Goal: Information Seeking & Learning: Learn about a topic

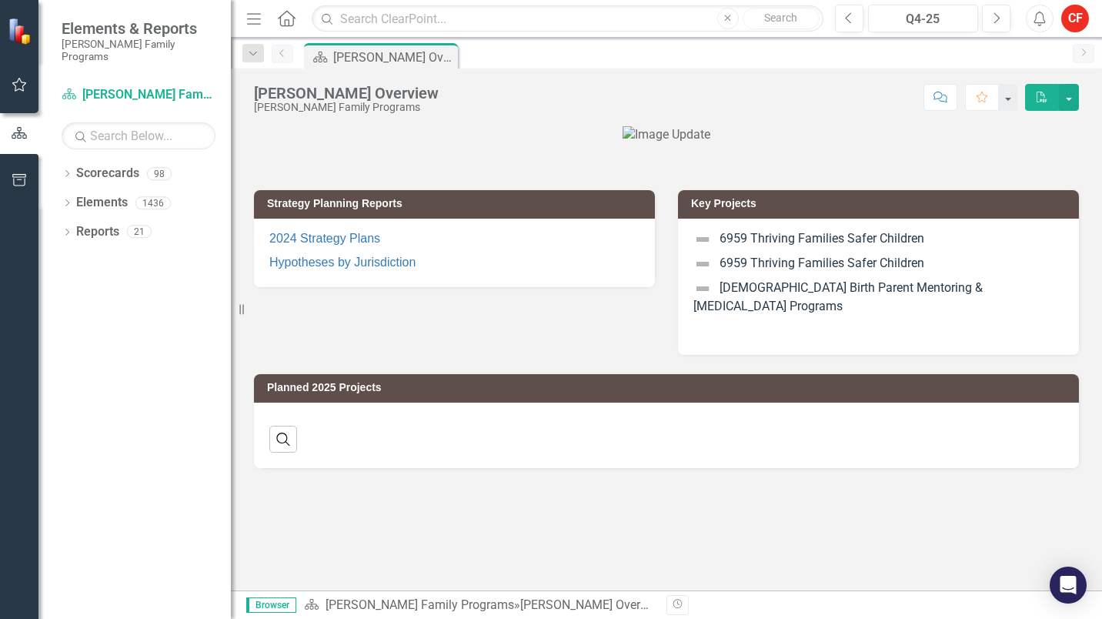
click at [72, 219] on div "Dropdown Reports 21" at bounding box center [146, 233] width 169 height 29
click at [74, 162] on div "Dropdown Scorecards 98" at bounding box center [146, 175] width 169 height 29
click at [64, 169] on div "Dropdown" at bounding box center [67, 175] width 11 height 13
click at [75, 199] on icon at bounding box center [76, 203] width 4 height 8
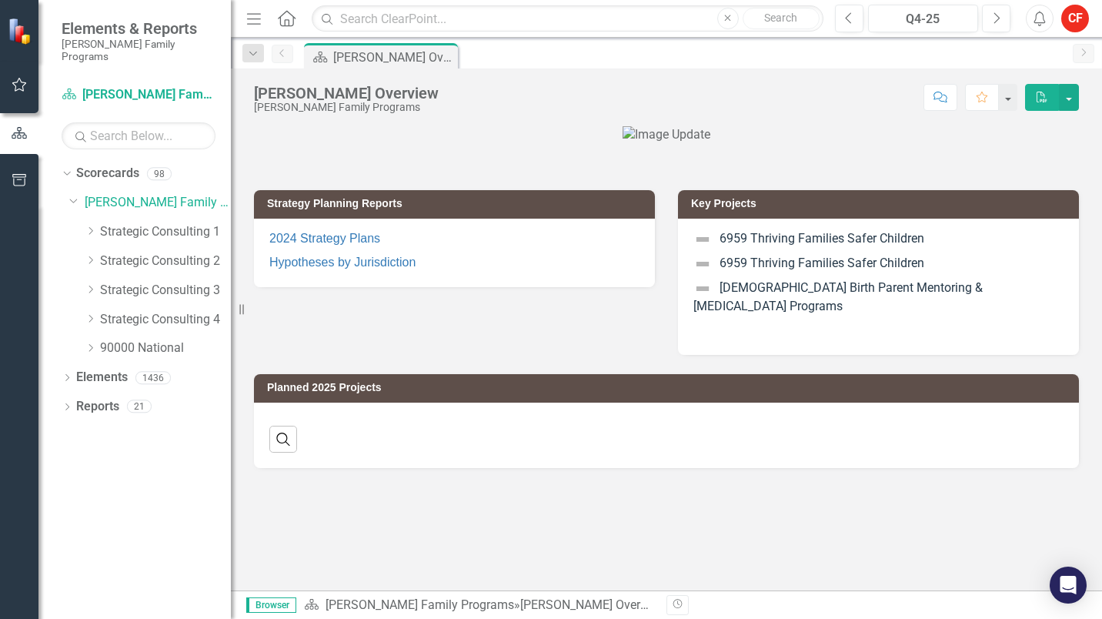
click at [95, 249] on div "Dropdown Strategic Consulting 2" at bounding box center [158, 261] width 146 height 25
click at [95, 255] on icon "Dropdown" at bounding box center [91, 259] width 12 height 9
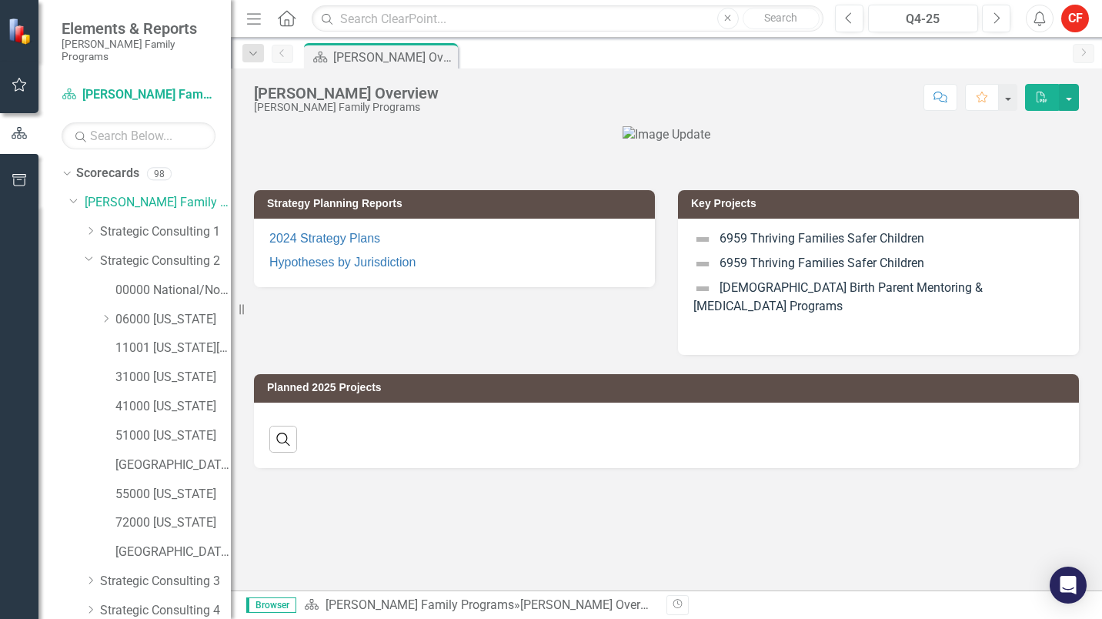
click at [107, 314] on icon "Dropdown" at bounding box center [106, 318] width 12 height 9
click at [179, 427] on link "06065 [GEOGRAPHIC_DATA]" at bounding box center [181, 436] width 100 height 18
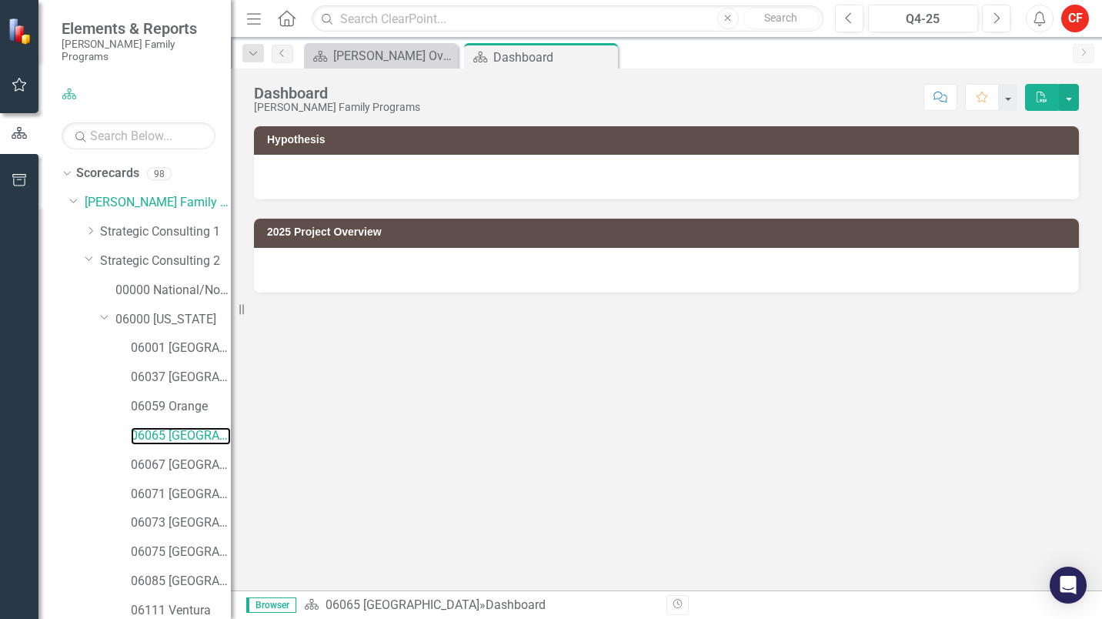
scroll to position [374, 0]
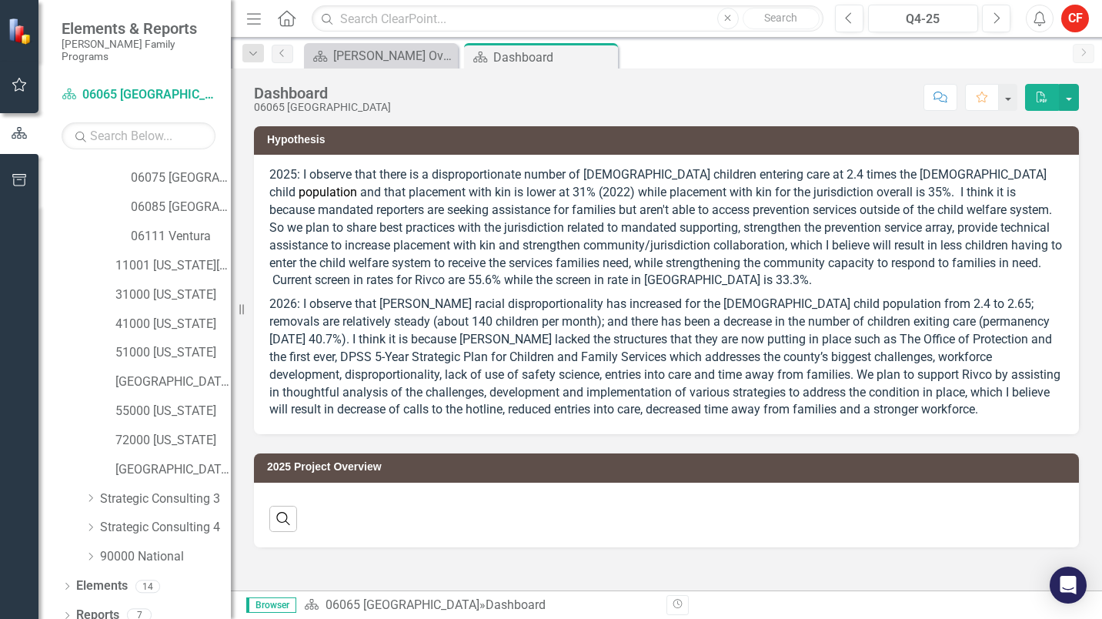
click at [68, 613] on icon "Dropdown" at bounding box center [67, 617] width 11 height 8
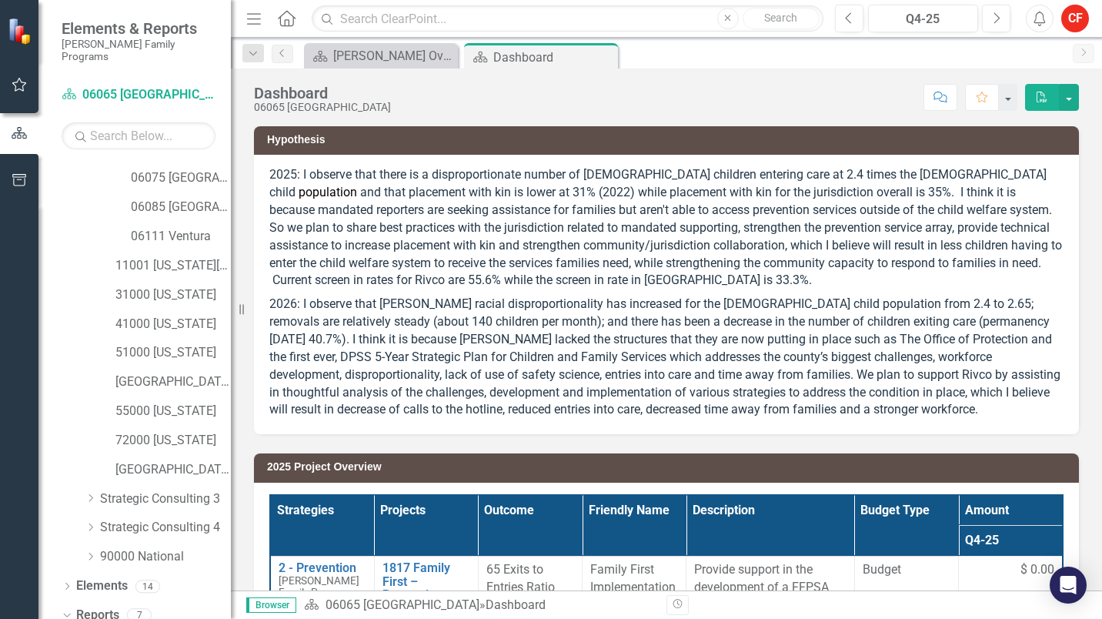
scroll to position [566, 0]
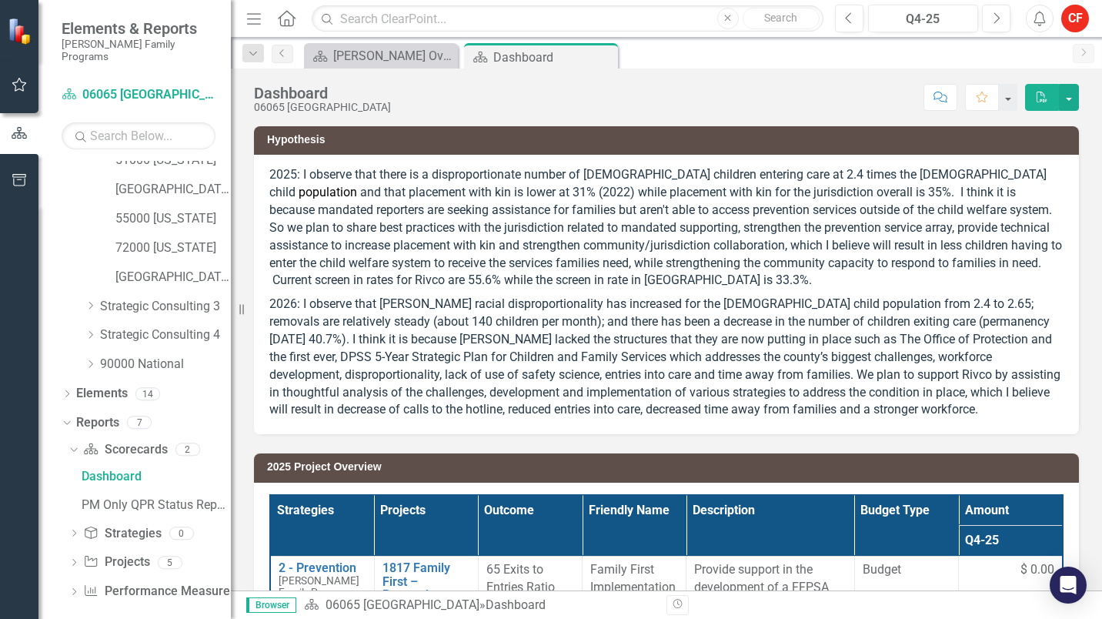
click at [78, 559] on icon "Dropdown" at bounding box center [73, 563] width 11 height 8
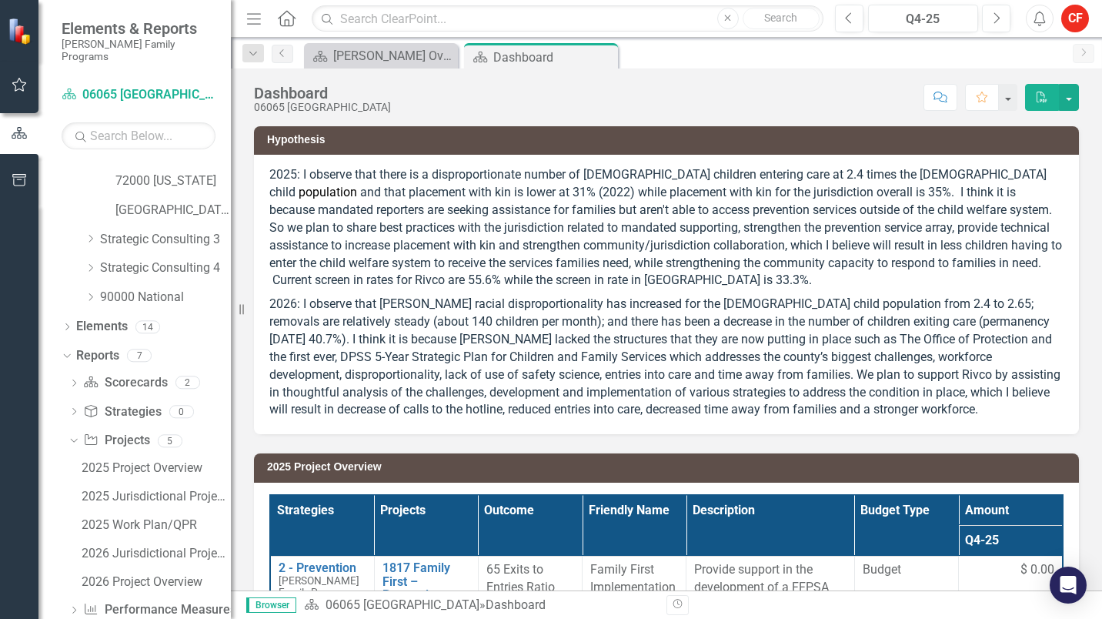
scroll to position [652, 0]
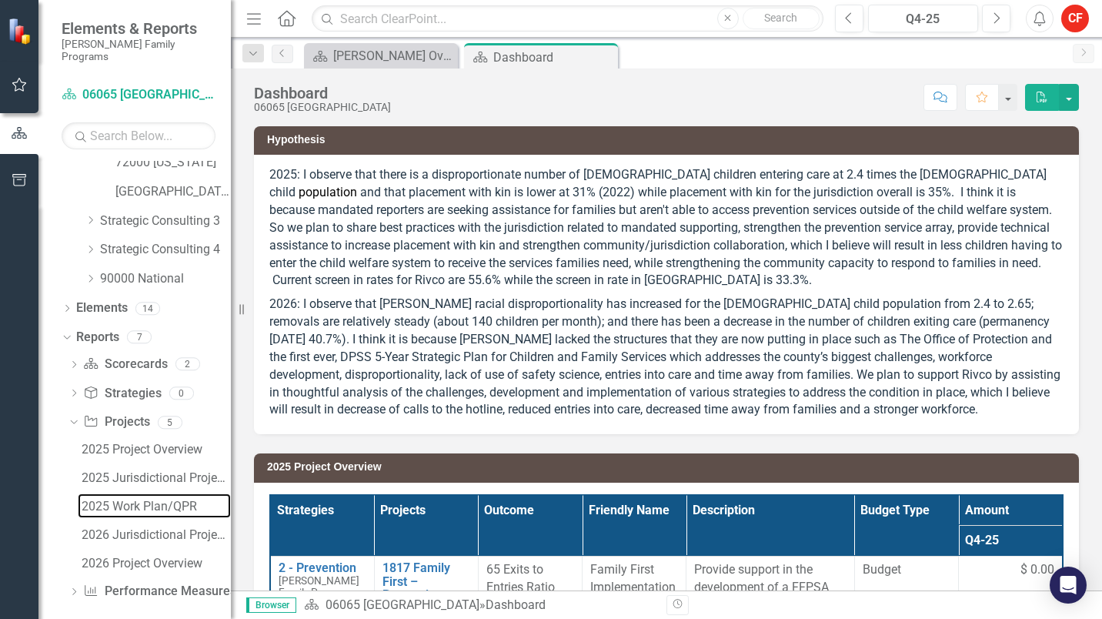
click at [157, 499] on div "2025 Work Plan/QPR" at bounding box center [156, 506] width 149 height 14
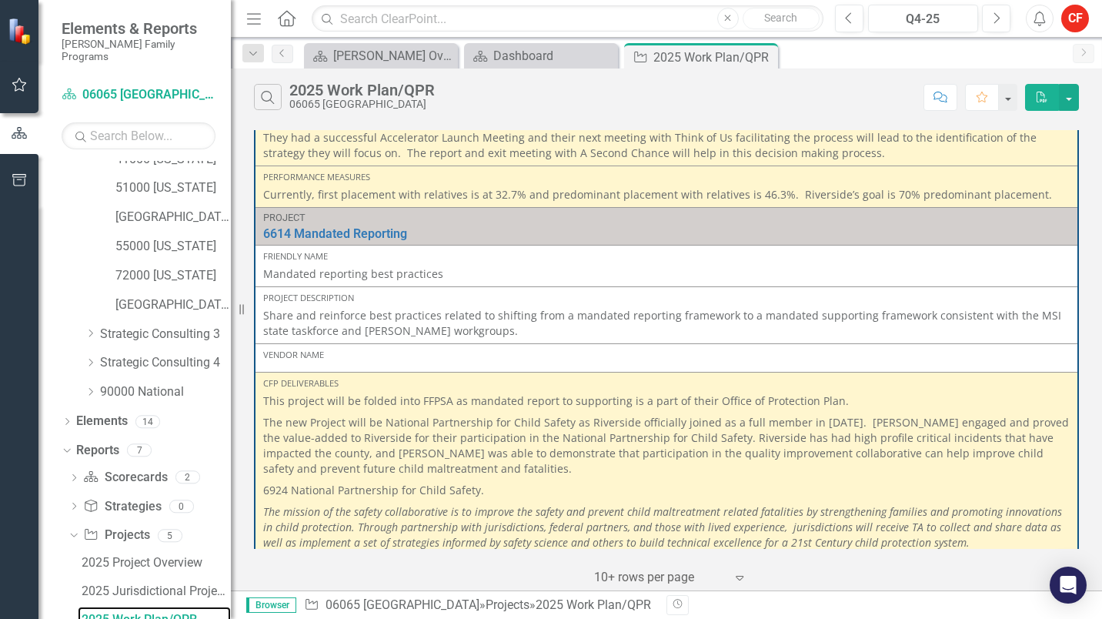
scroll to position [1255, 0]
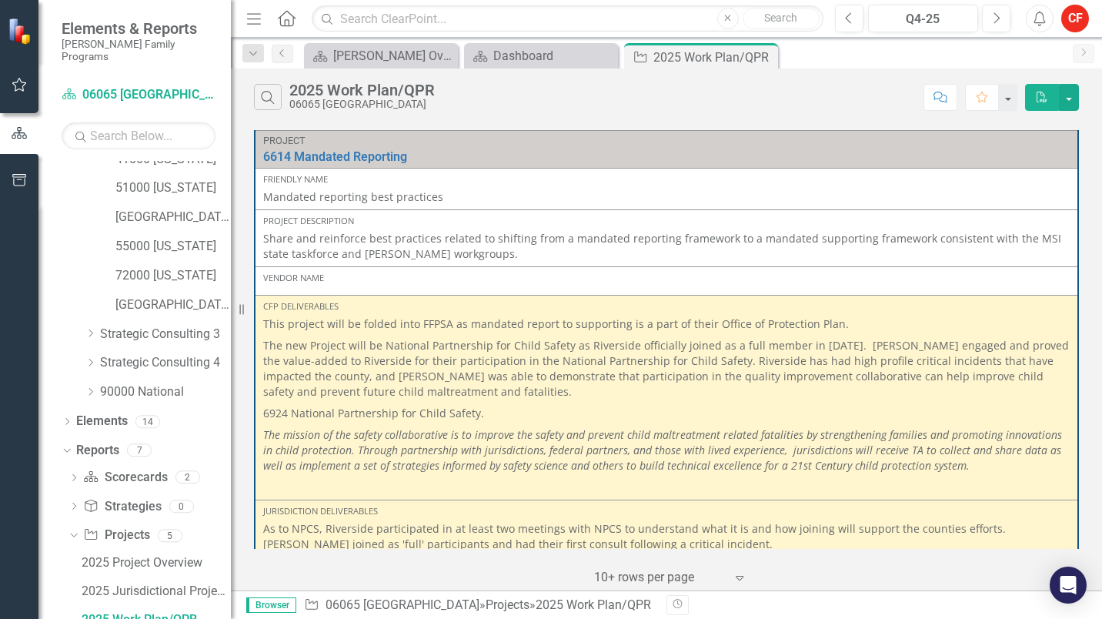
click at [269, 235] on p "Share and reinforce best practices related to shifting from a mandated reportin…" at bounding box center [666, 246] width 806 height 31
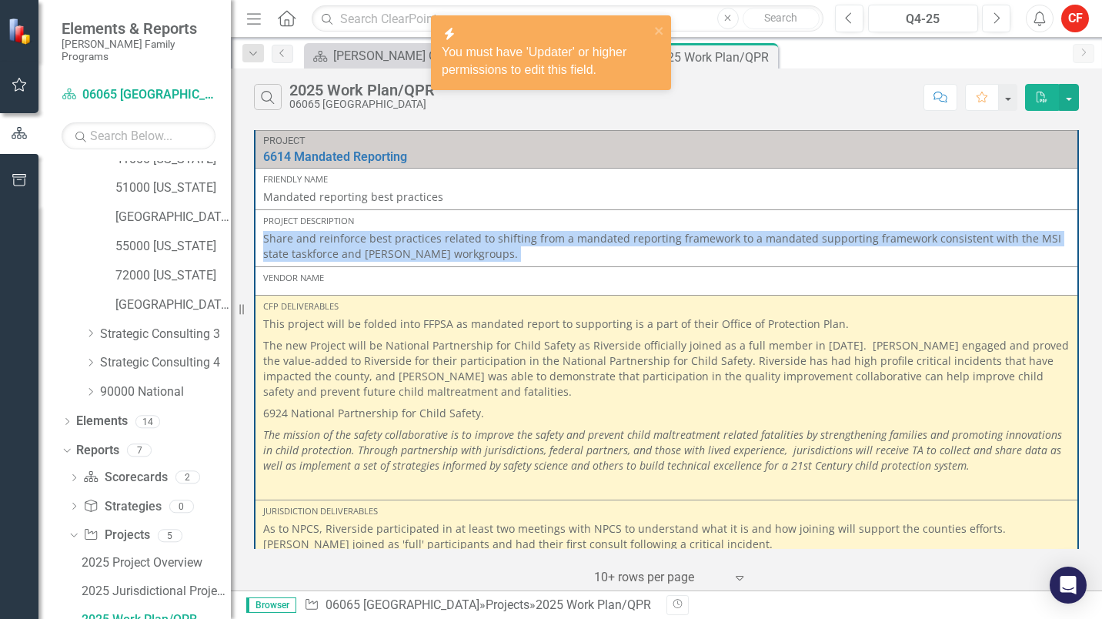
click at [269, 235] on p "Share and reinforce best practices related to shifting from a mandated reportin…" at bounding box center [666, 246] width 806 height 31
drag, startPoint x: 269, startPoint y: 235, endPoint x: 290, endPoint y: 243, distance: 22.2
click at [290, 243] on p "Share and reinforce best practices related to shifting from a mandated reportin…" at bounding box center [666, 246] width 806 height 31
click at [475, 260] on p "Share and reinforce best practices related to shifting from a mandated reportin…" at bounding box center [666, 246] width 806 height 31
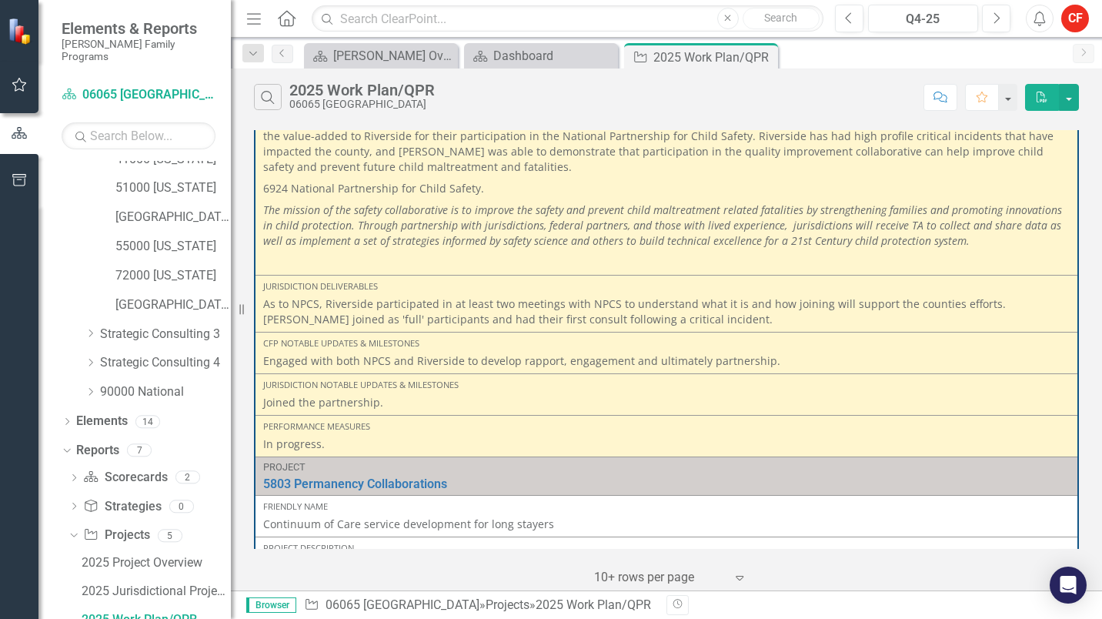
scroll to position [1486, 0]
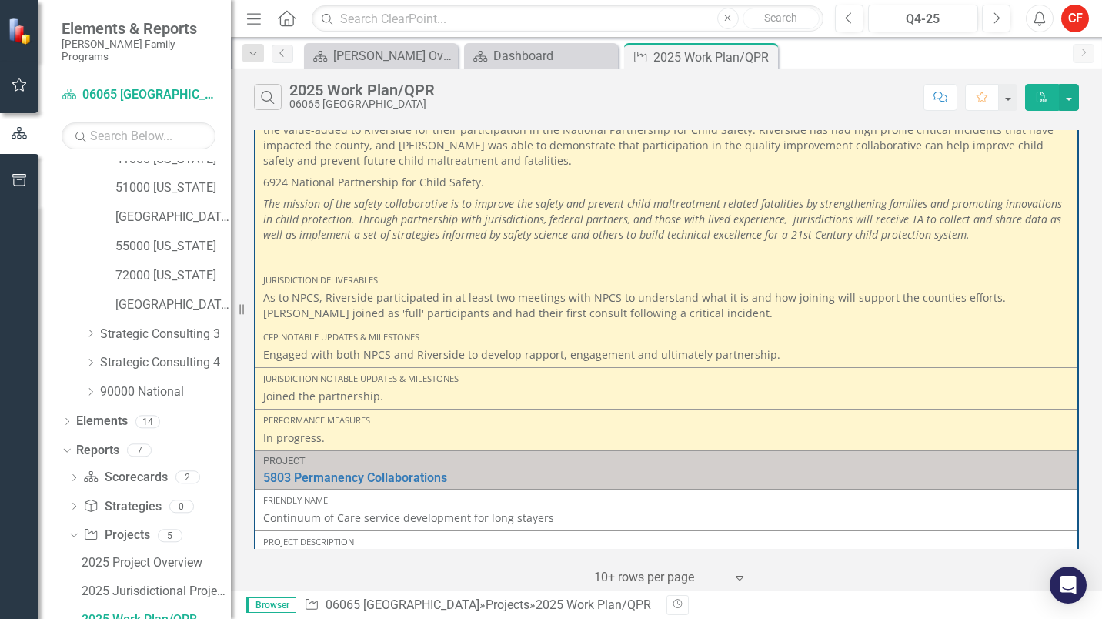
click at [1080, 489] on div "Project 1817 Family First – Prevention Services Link Open Element Friendly Name…" at bounding box center [666, 358] width 871 height 464
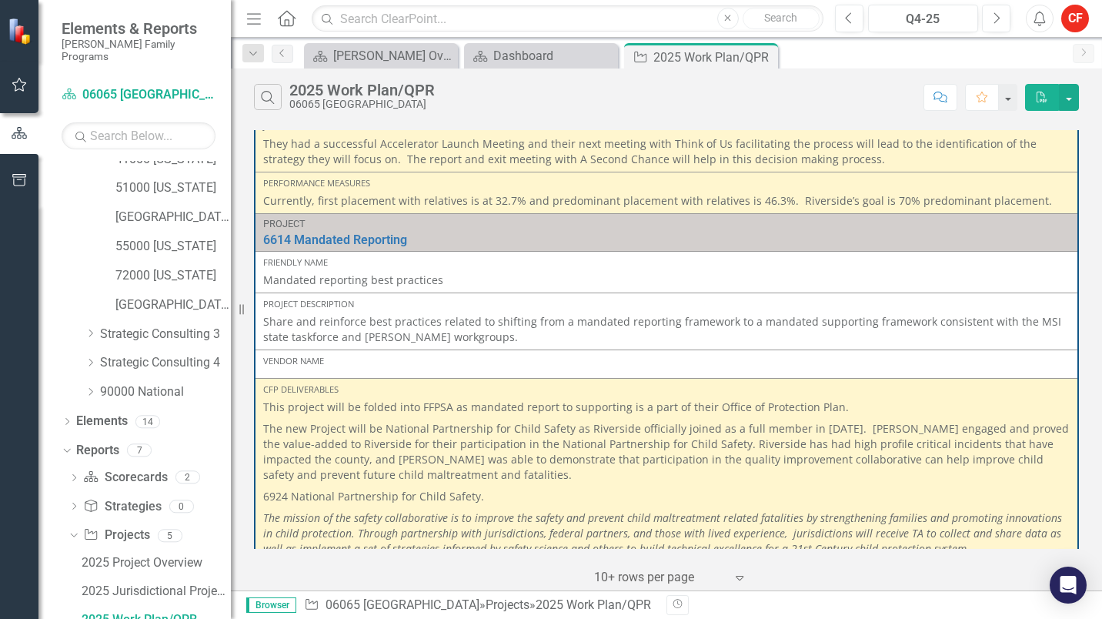
scroll to position [1255, 0]
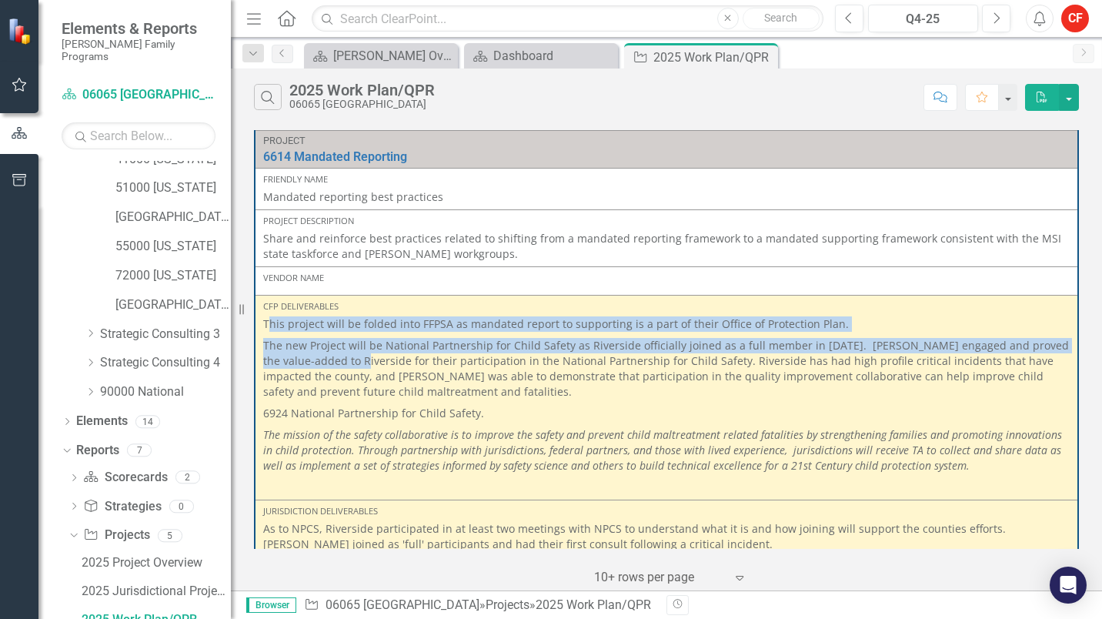
drag, startPoint x: 269, startPoint y: 325, endPoint x: 336, endPoint y: 356, distance: 74.7
click at [336, 356] on span "This project will be folded into FFPSA as mandated report to supporting is a pa…" at bounding box center [666, 405] width 806 height 179
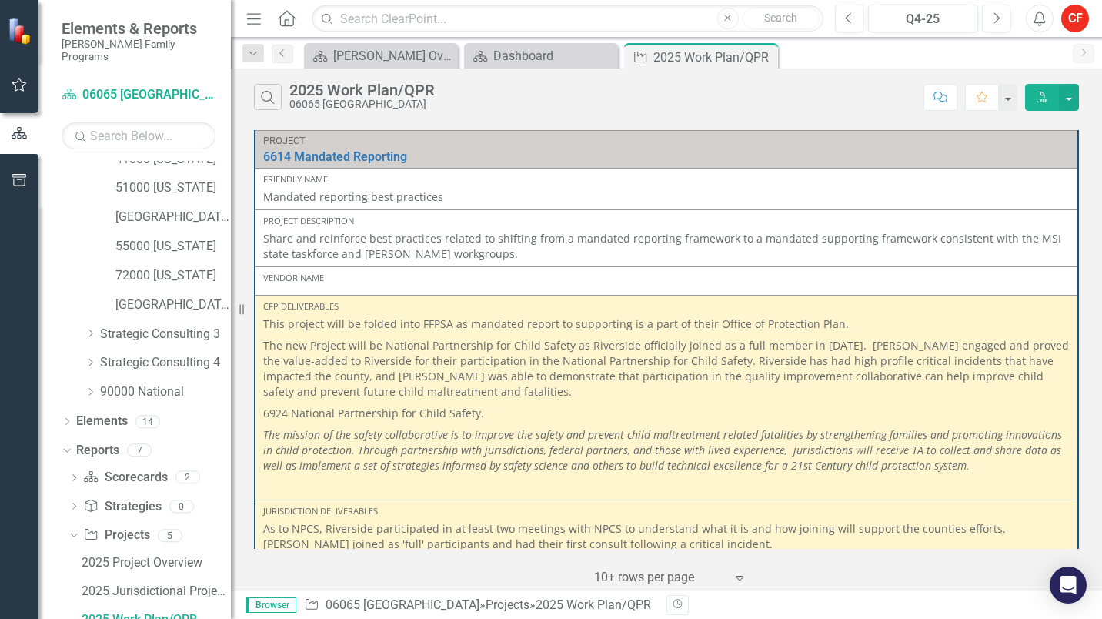
drag, startPoint x: 336, startPoint y: 356, endPoint x: 407, endPoint y: 392, distance: 79.2
click at [407, 392] on p "The new Project will be National Partnership for Child Safety as Riverside offi…" at bounding box center [666, 369] width 806 height 68
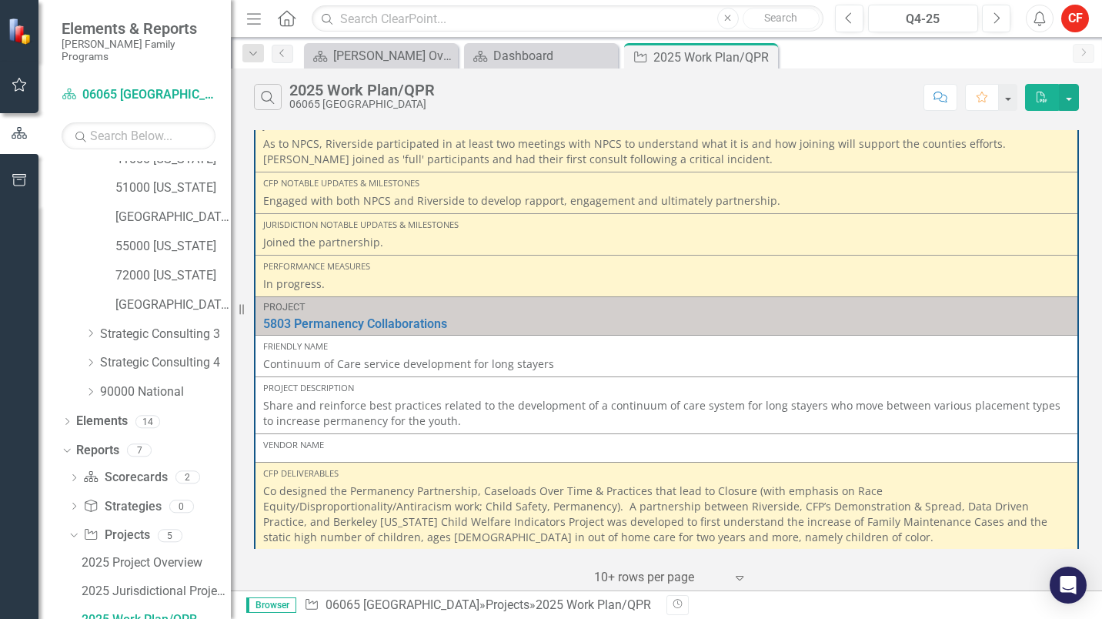
scroll to position [1409, 0]
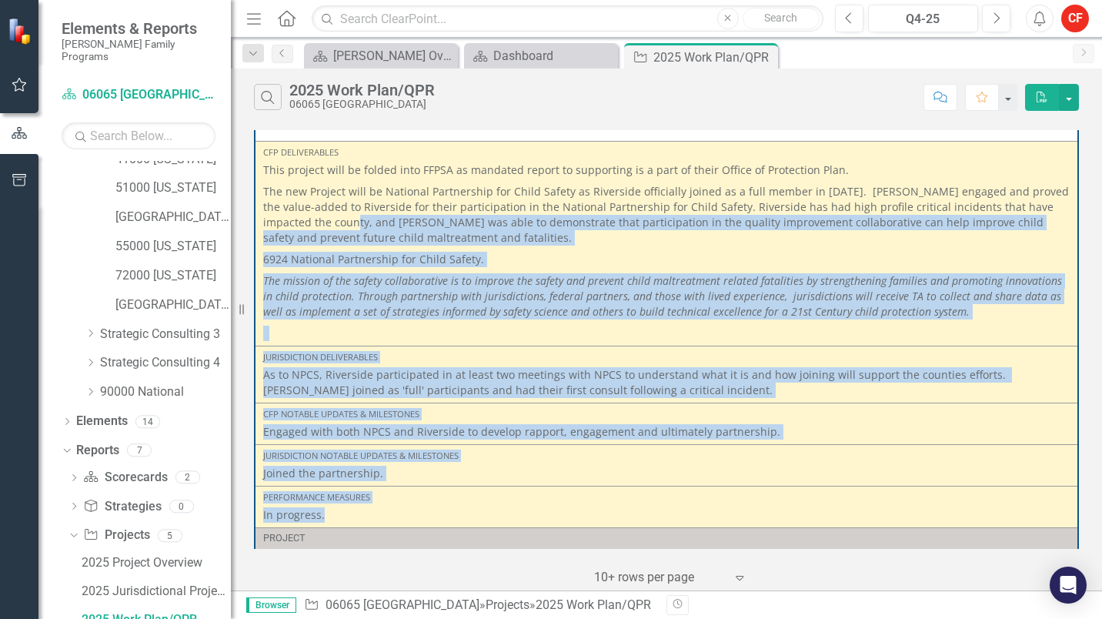
drag, startPoint x: 327, startPoint y: 510, endPoint x: 302, endPoint y: 225, distance: 286.6
click at [302, 225] on tbody "Project 1817 Family First – Prevention Services Link Open Element Friendly Name…" at bounding box center [666, 187] width 823 height 2930
drag, startPoint x: 302, startPoint y: 225, endPoint x: 408, endPoint y: 292, distance: 125.5
click at [408, 292] on em "The mission of the safety collaborative is to improve the safety and prevent ch…" at bounding box center [662, 295] width 799 height 45
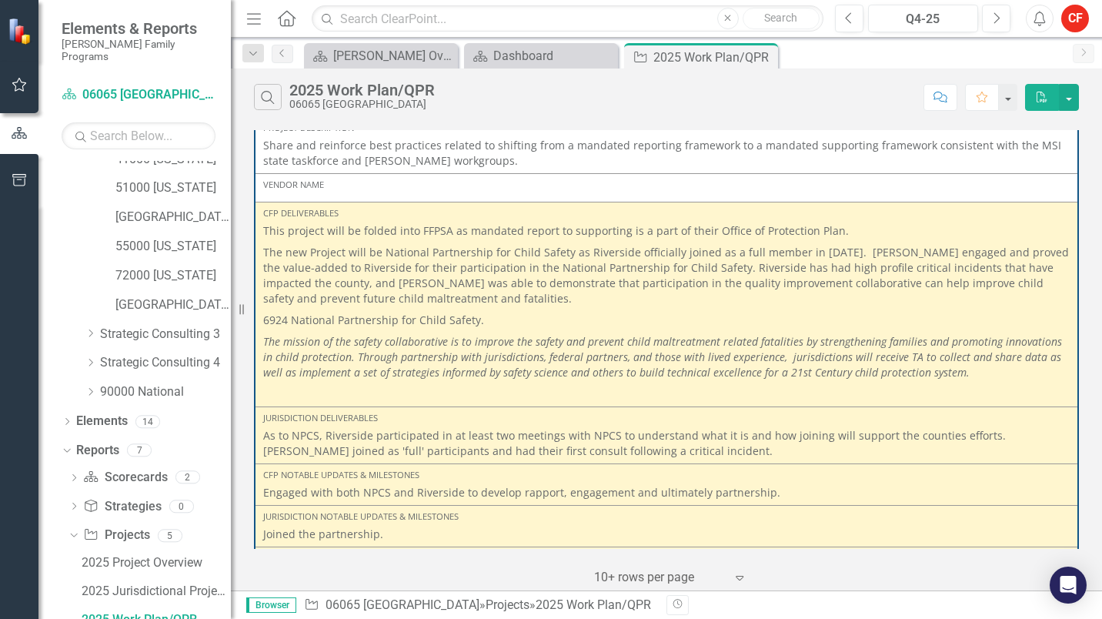
scroll to position [1332, 0]
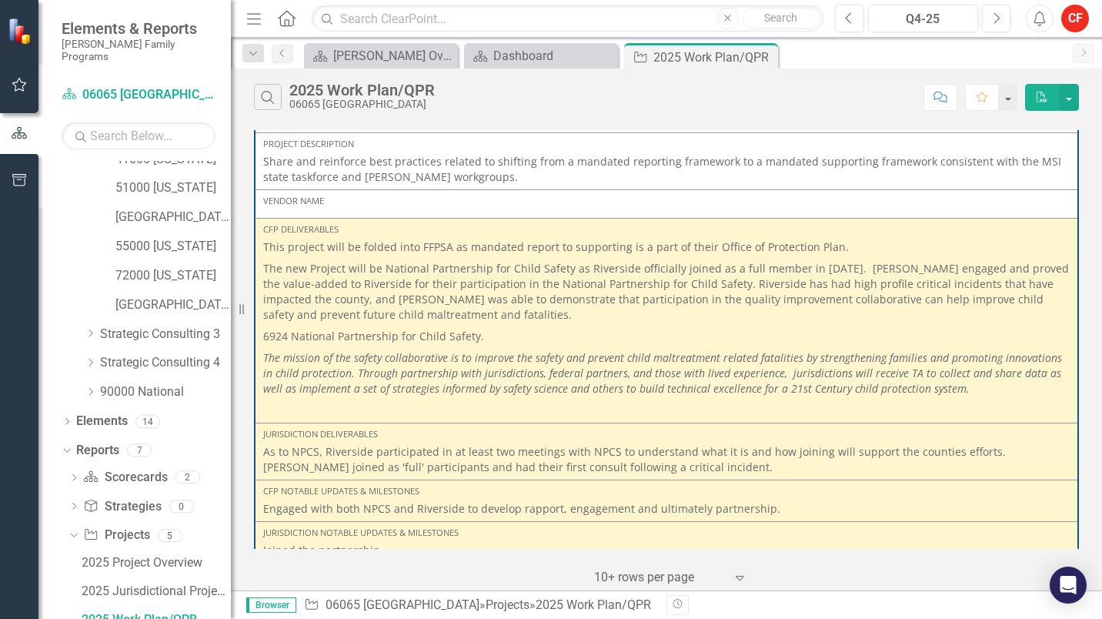
click at [325, 366] on em "The mission of the safety collaborative is to improve the safety and prevent ch…" at bounding box center [662, 372] width 799 height 45
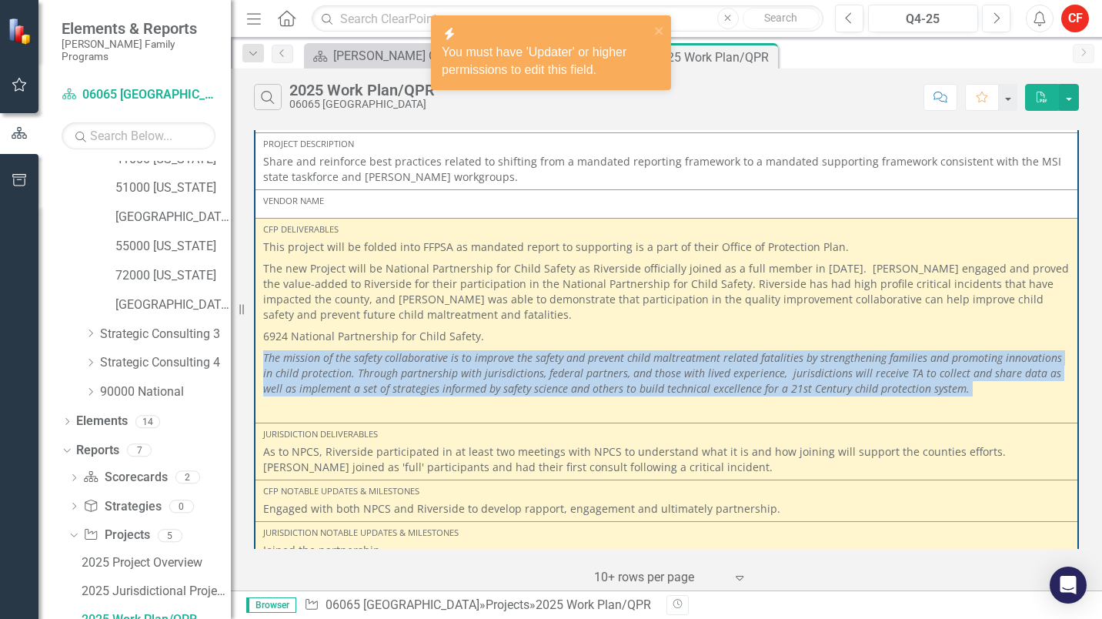
click at [325, 366] on em "The mission of the safety collaborative is to improve the safety and prevent ch…" at bounding box center [662, 372] width 799 height 45
drag, startPoint x: 325, startPoint y: 366, endPoint x: 395, endPoint y: 396, distance: 76.2
click at [395, 396] on p "The mission of the safety collaborative is to improve the safety and prevent ch…" at bounding box center [666, 373] width 806 height 52
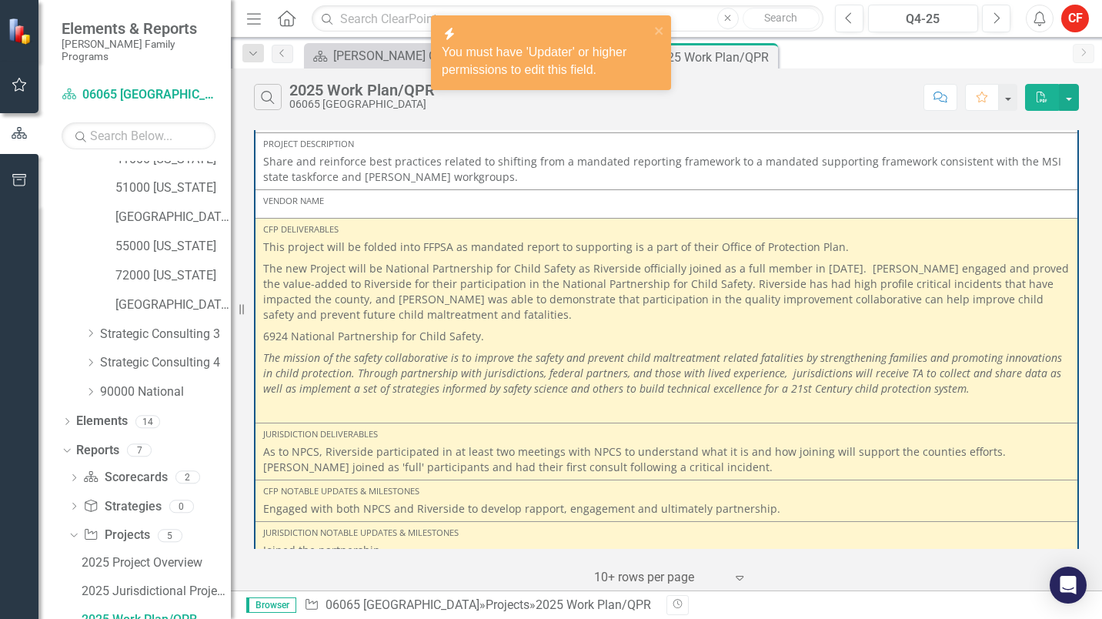
click at [492, 417] on p at bounding box center [666, 408] width 806 height 18
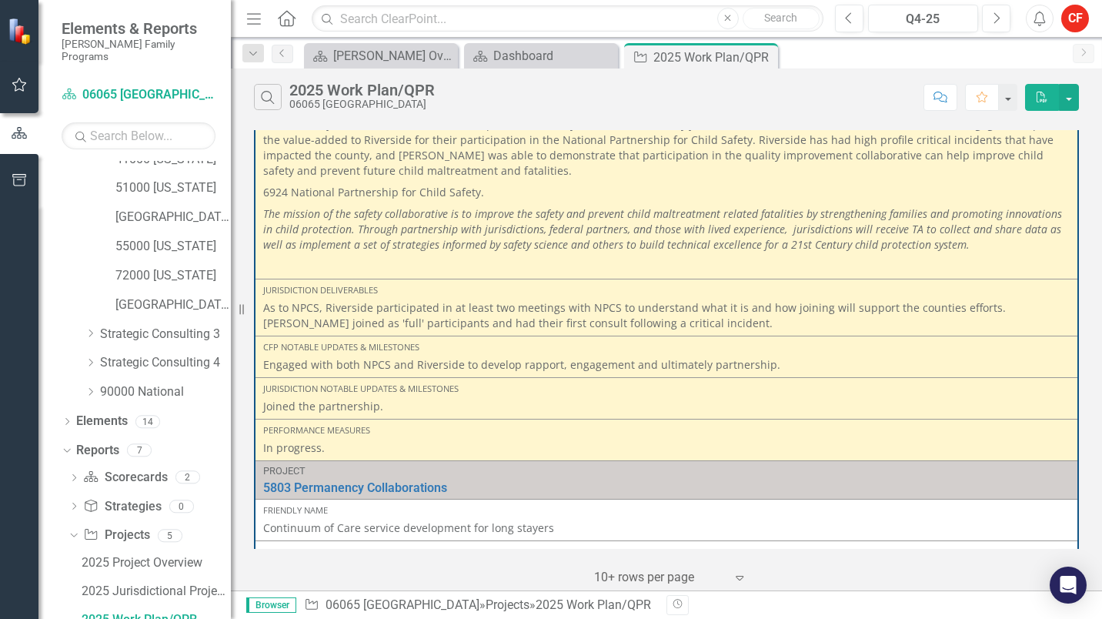
scroll to position [1486, 0]
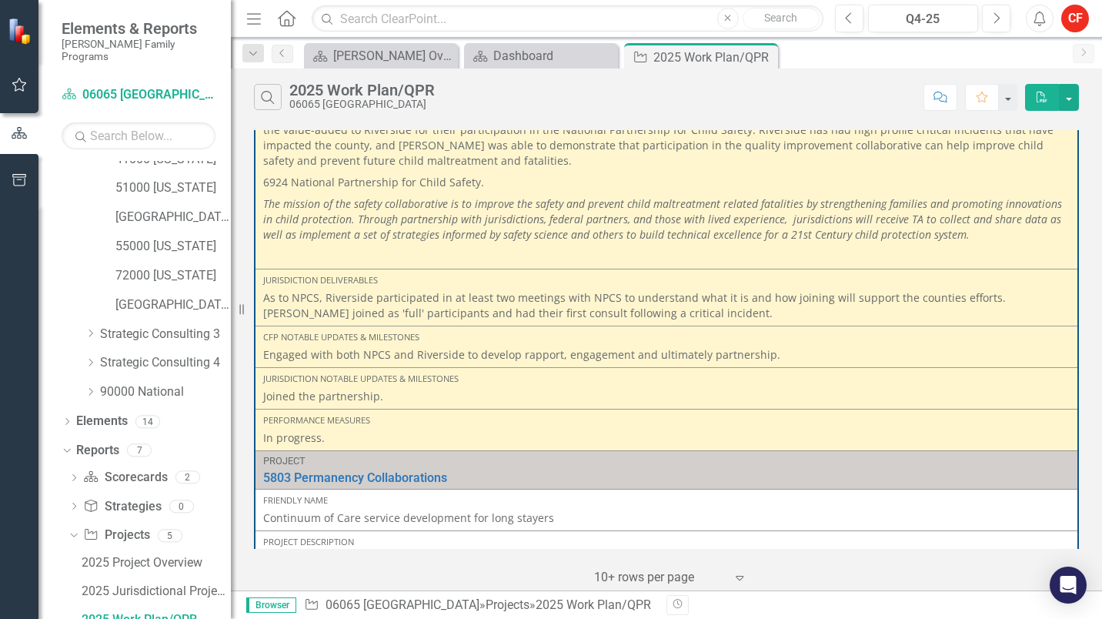
click at [621, 577] on div at bounding box center [659, 577] width 131 height 21
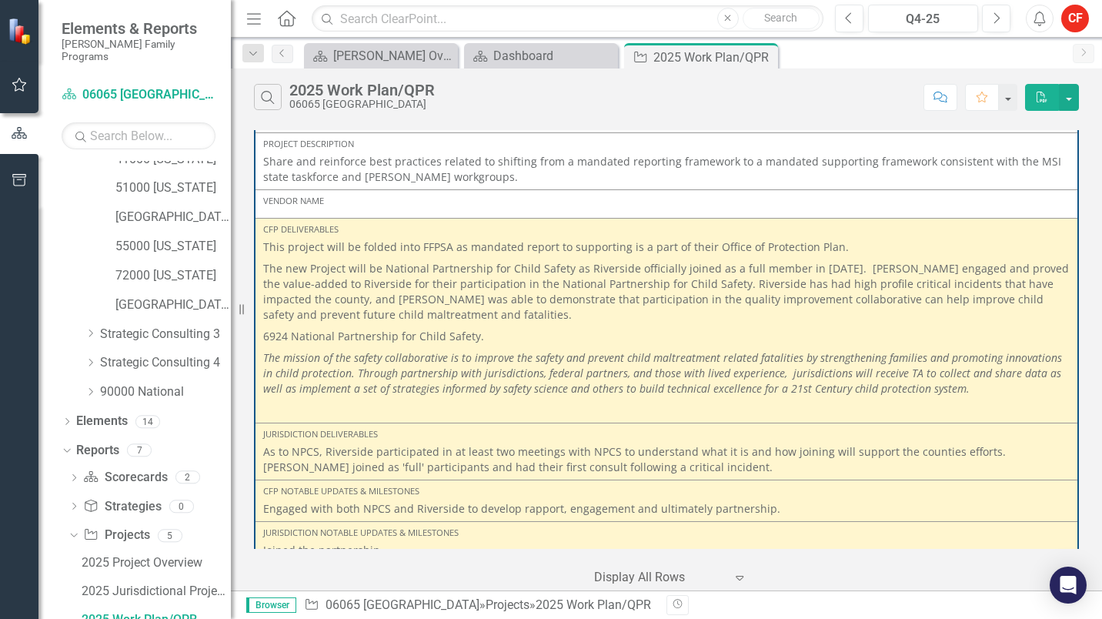
scroll to position [1409, 0]
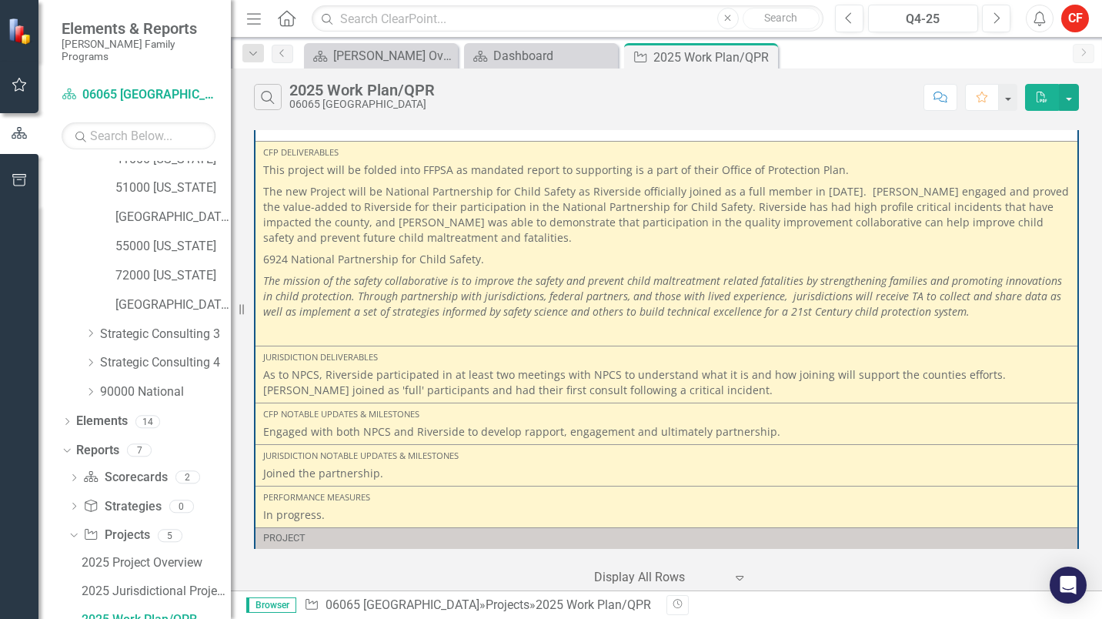
click at [539, 473] on p "Joined the partnership." at bounding box center [666, 473] width 806 height 15
click at [302, 323] on p at bounding box center [666, 331] width 806 height 18
click at [352, 217] on p "The new Project will be National Partnership for Child Safety as Riverside offi…" at bounding box center [666, 215] width 806 height 68
click at [292, 335] on p at bounding box center [666, 331] width 806 height 18
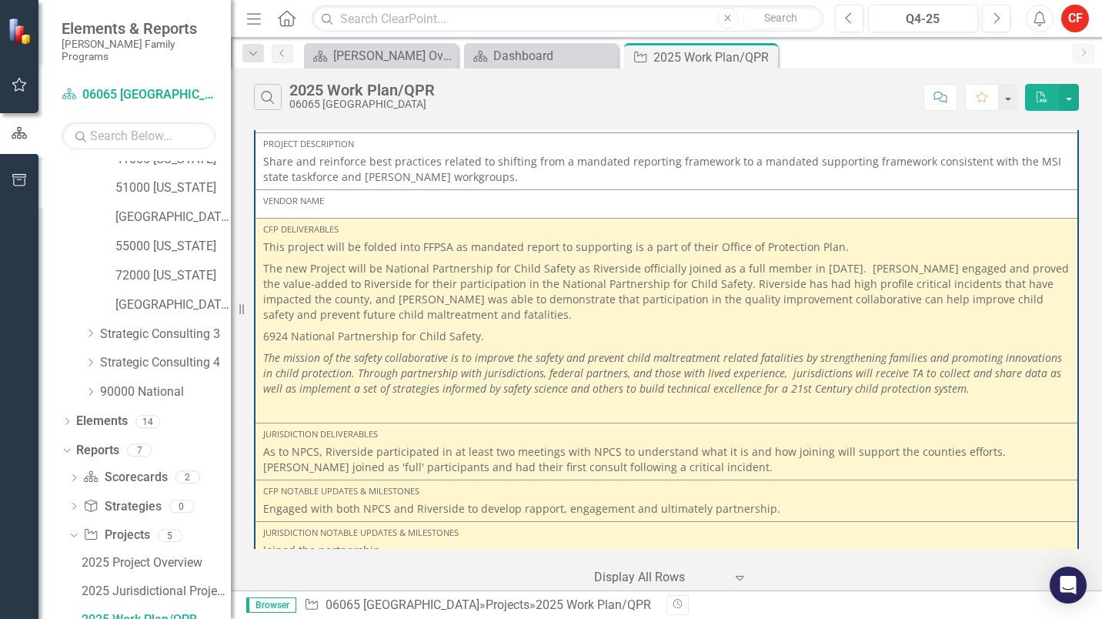
scroll to position [1255, 0]
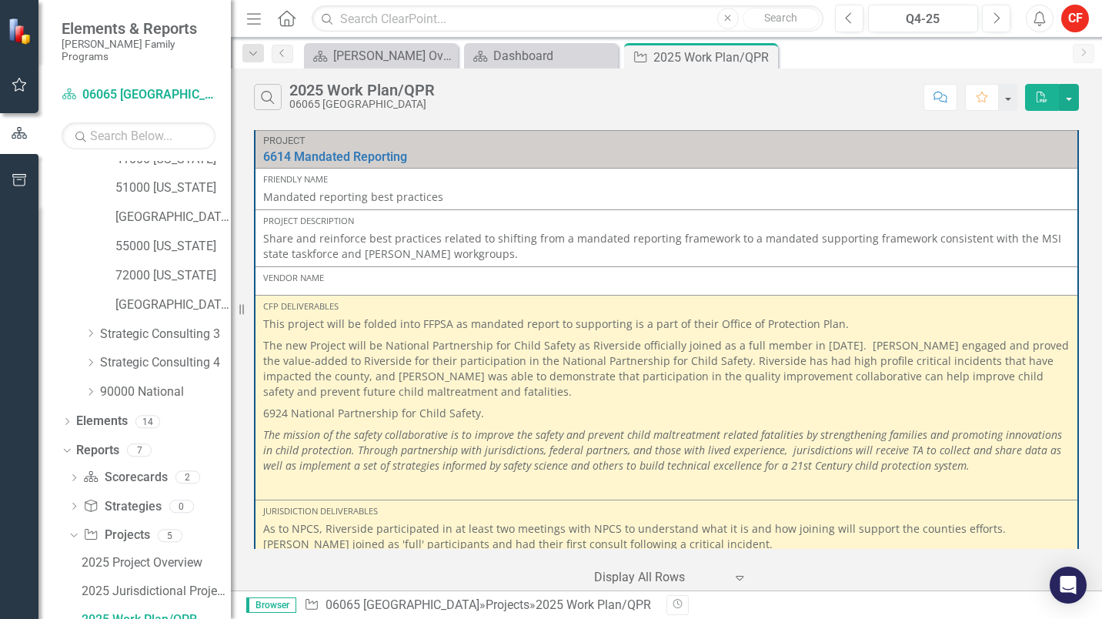
drag, startPoint x: 374, startPoint y: 571, endPoint x: 366, endPoint y: 569, distance: 8.6
click at [374, 571] on div "‹ Previous 1 (current) › Next Display All Rows Expand" at bounding box center [666, 572] width 825 height 38
click at [753, 190] on div "Mandated reporting best practices" at bounding box center [666, 196] width 806 height 15
click at [994, 297] on td "CFP Deliverables This project will be folded into FFPSA as mandated report to s…" at bounding box center [666, 397] width 823 height 205
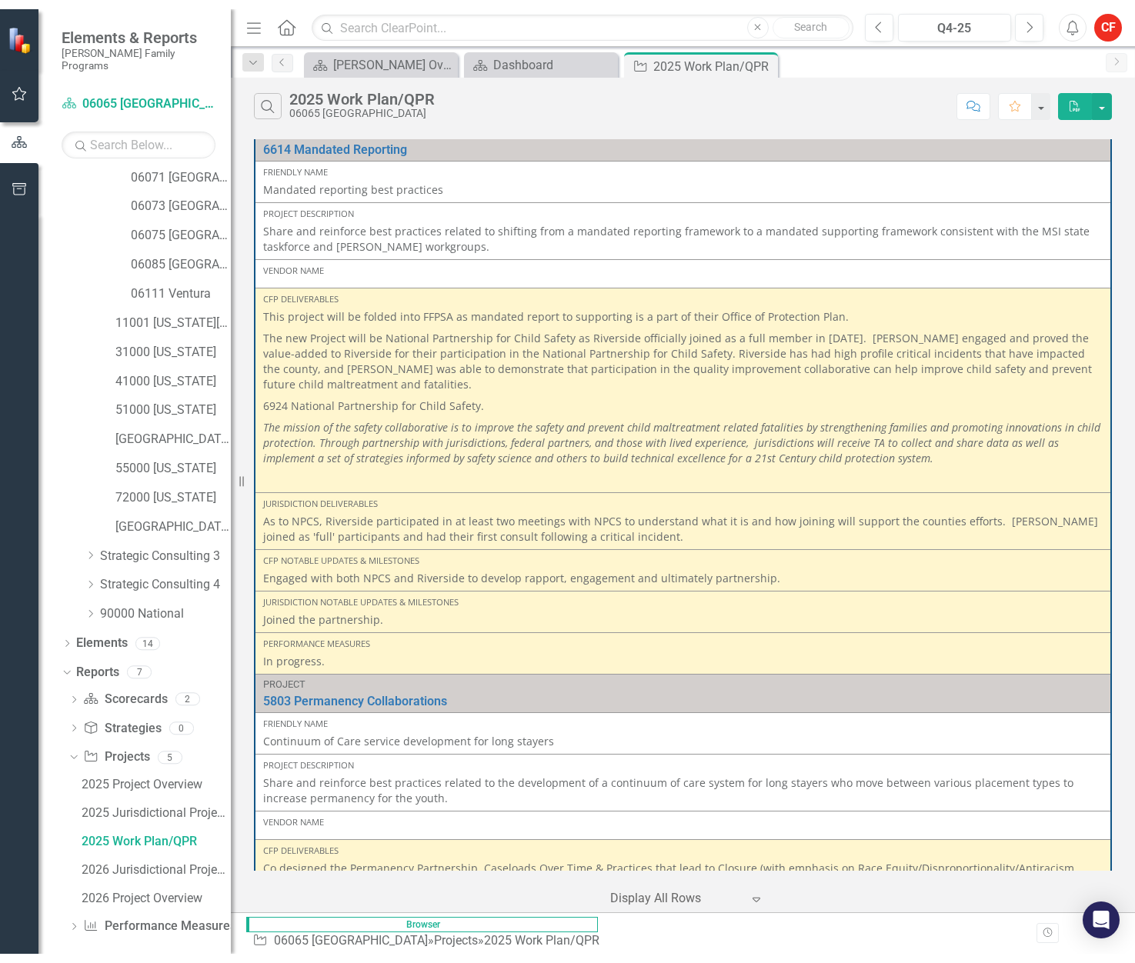
scroll to position [307, 0]
